Goal: Task Accomplishment & Management: Manage account settings

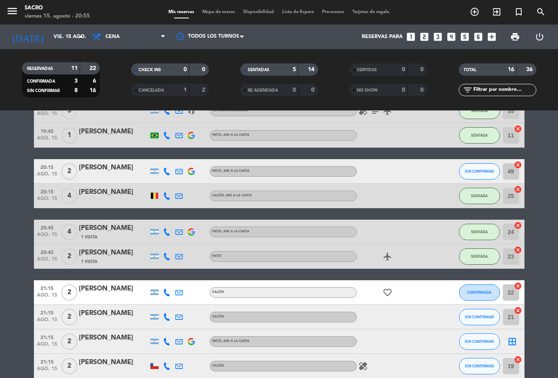
scroll to position [46, 0]
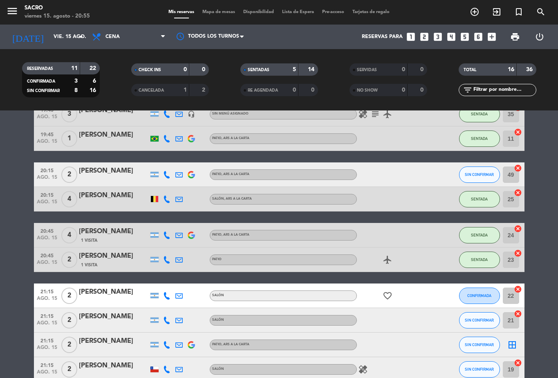
click at [507, 175] on input "49" at bounding box center [511, 174] width 16 height 16
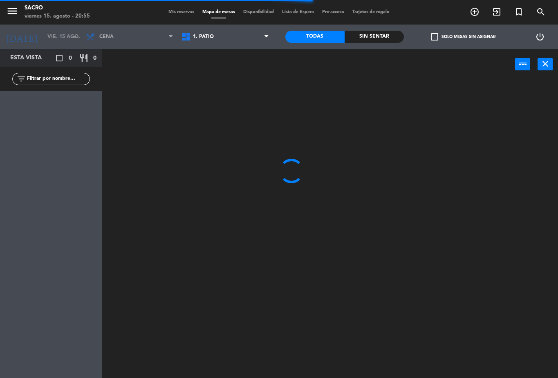
click at [543, 65] on icon "close" at bounding box center [545, 64] width 10 height 10
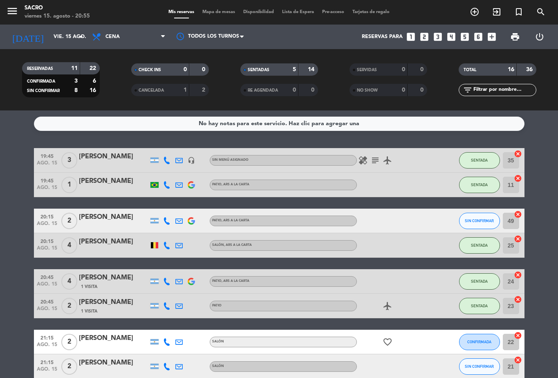
click at [468, 220] on span "SIN CONFIRMAR" at bounding box center [479, 220] width 29 height 4
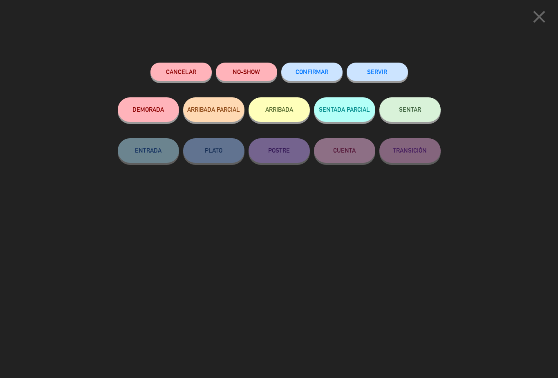
click at [251, 75] on button "NO-SHOW" at bounding box center [246, 72] width 61 height 18
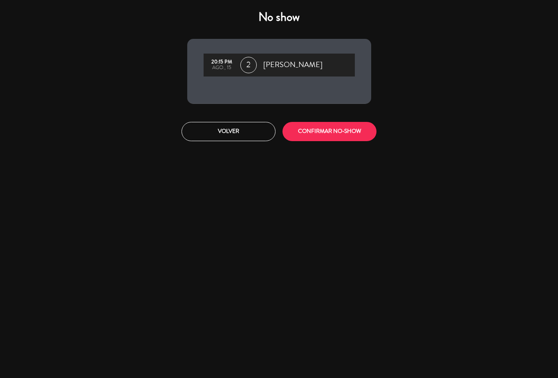
click at [358, 141] on button "CONFIRMAR NO-SHOW" at bounding box center [329, 131] width 94 height 19
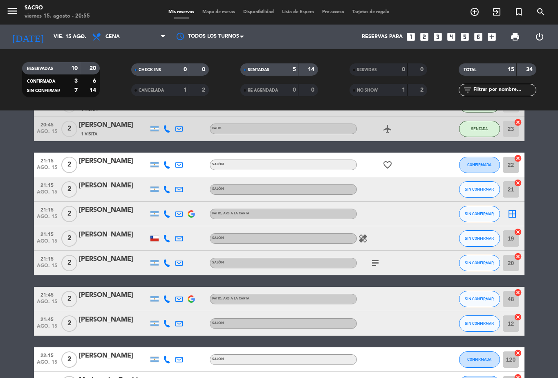
scroll to position [152, 0]
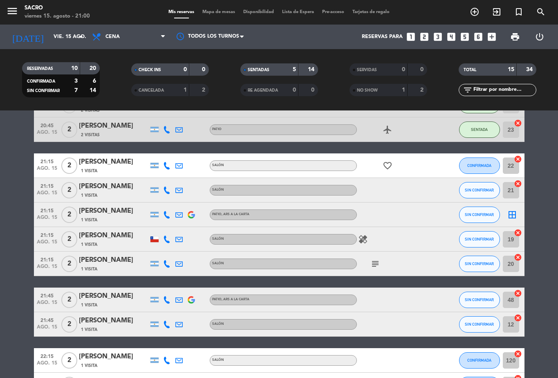
click at [372, 265] on icon "subject" at bounding box center [375, 264] width 10 height 10
click at [320, 230] on div "21:15 ago. 15 2 Juli winer 1 Visita SALÓN healing SIN CONFIRMAR 19 cancel" at bounding box center [279, 239] width 491 height 25
click at [359, 230] on div "healing" at bounding box center [394, 239] width 74 height 24
click at [366, 241] on icon "healing" at bounding box center [363, 239] width 10 height 10
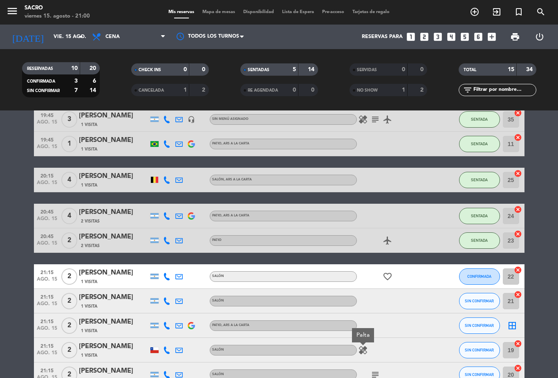
scroll to position [38, 0]
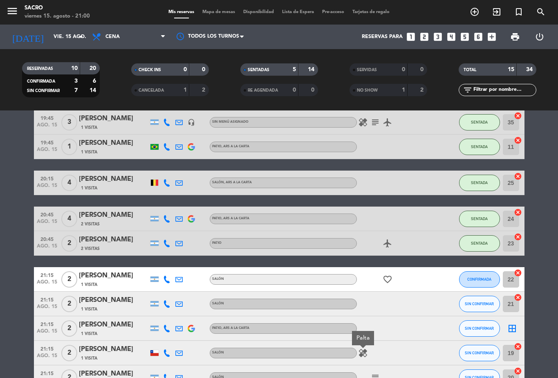
click at [385, 281] on icon "favorite_border" at bounding box center [388, 279] width 10 height 10
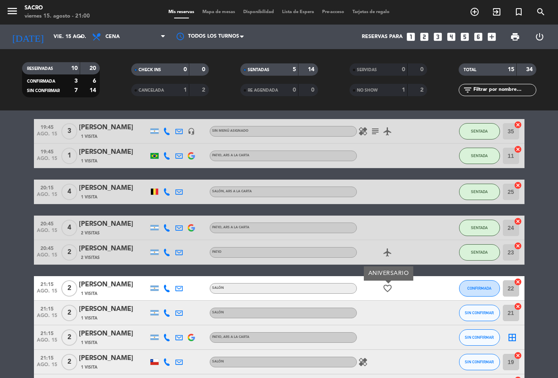
scroll to position [29, 0]
click at [390, 265] on div "19:45 ago. 15 3 Pablo 1 Visita headset_mic Sin menú asignado healing subject ai…" at bounding box center [279, 331] width 491 height 425
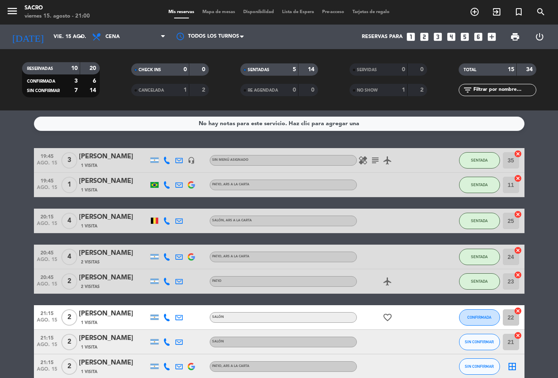
scroll to position [0, 0]
click at [367, 161] on icon "healing" at bounding box center [363, 160] width 10 height 10
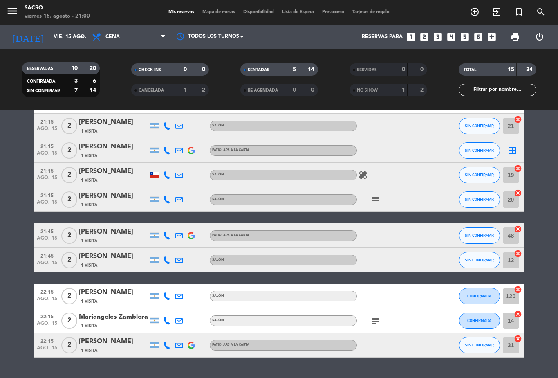
scroll to position [215, 0]
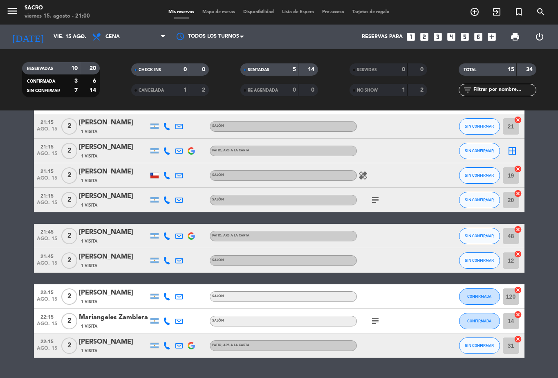
click at [373, 317] on div "subject" at bounding box center [394, 321] width 74 height 24
click at [373, 309] on div "subject" at bounding box center [394, 321] width 74 height 24
click at [369, 316] on span "subject" at bounding box center [375, 321] width 12 height 10
click at [373, 316] on icon "subject" at bounding box center [375, 321] width 10 height 10
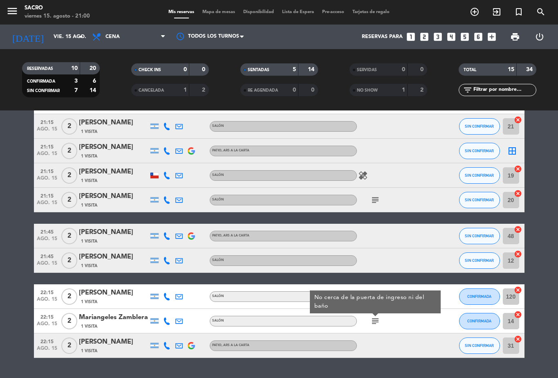
click at [85, 312] on div "Mariangeles Zamblera" at bounding box center [113, 317] width 69 height 11
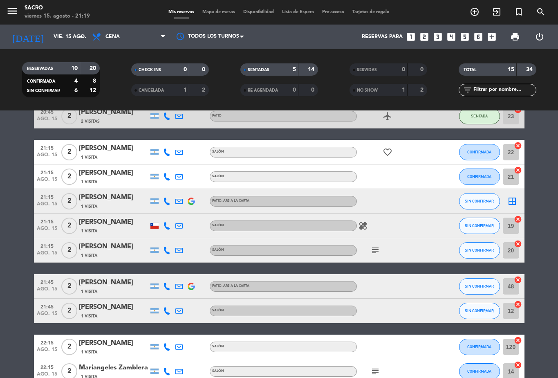
scroll to position [164, 0]
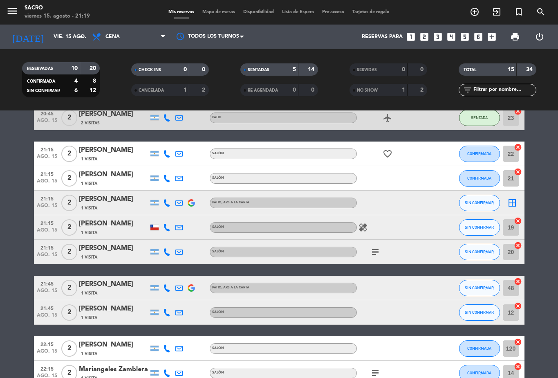
click at [366, 232] on icon "healing" at bounding box center [363, 227] width 10 height 10
click at [519, 221] on icon "cancel" at bounding box center [518, 221] width 8 height 8
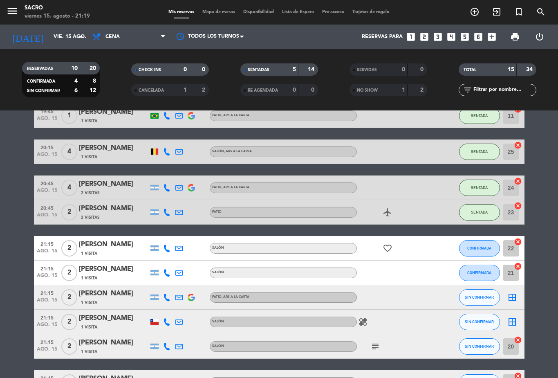
scroll to position [69, 0]
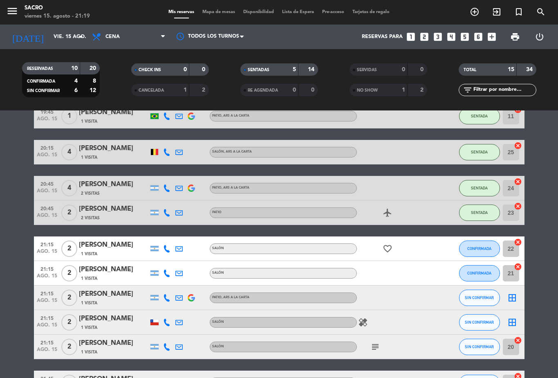
click at [93, 265] on div "[PERSON_NAME]" at bounding box center [113, 269] width 69 height 11
